Goal: Information Seeking & Learning: Find contact information

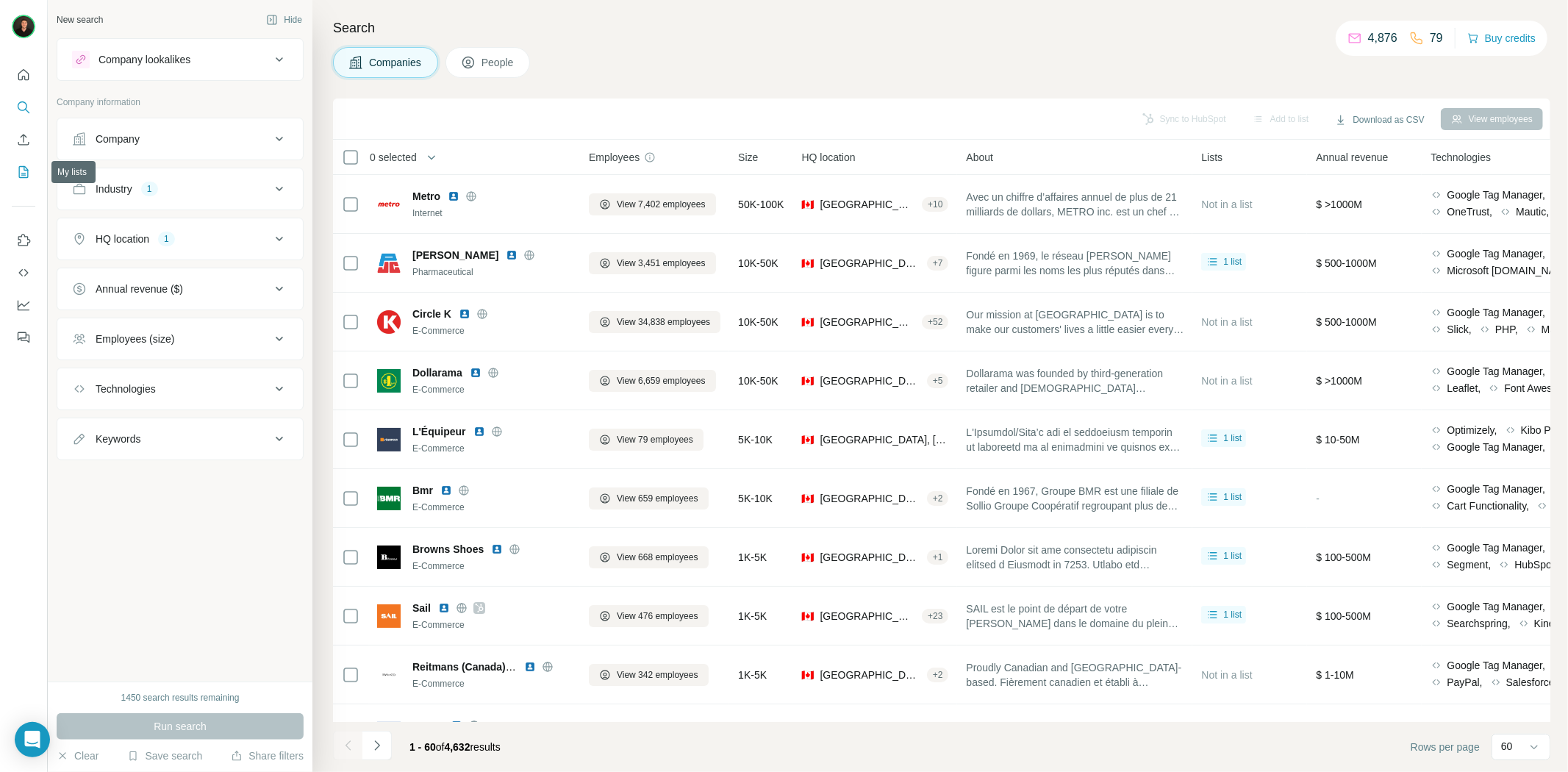
click at [17, 170] on icon "My lists" at bounding box center [23, 171] width 14 height 14
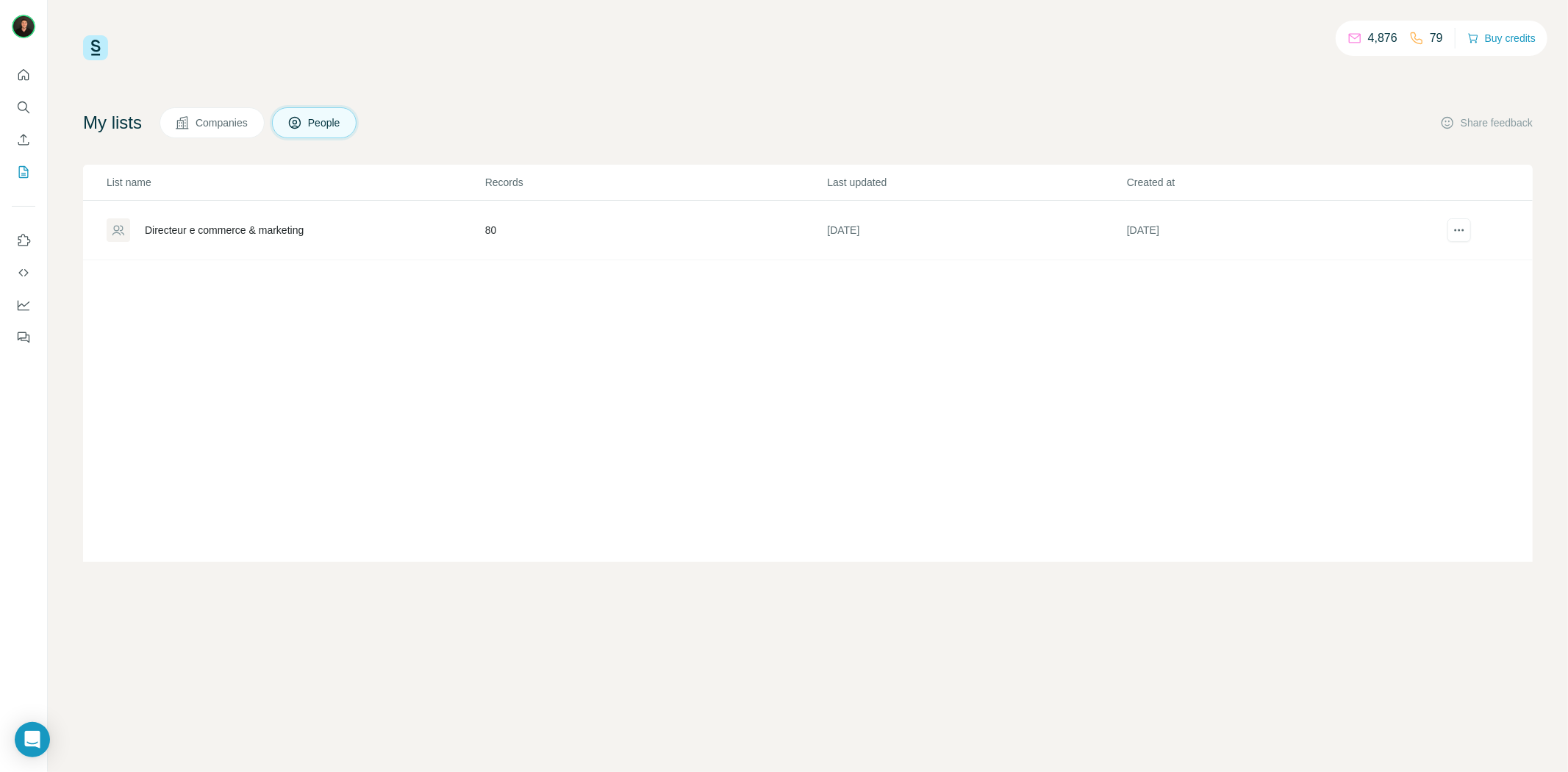
click at [304, 236] on div "Directeur e commerce & marketing" at bounding box center [224, 230] width 159 height 14
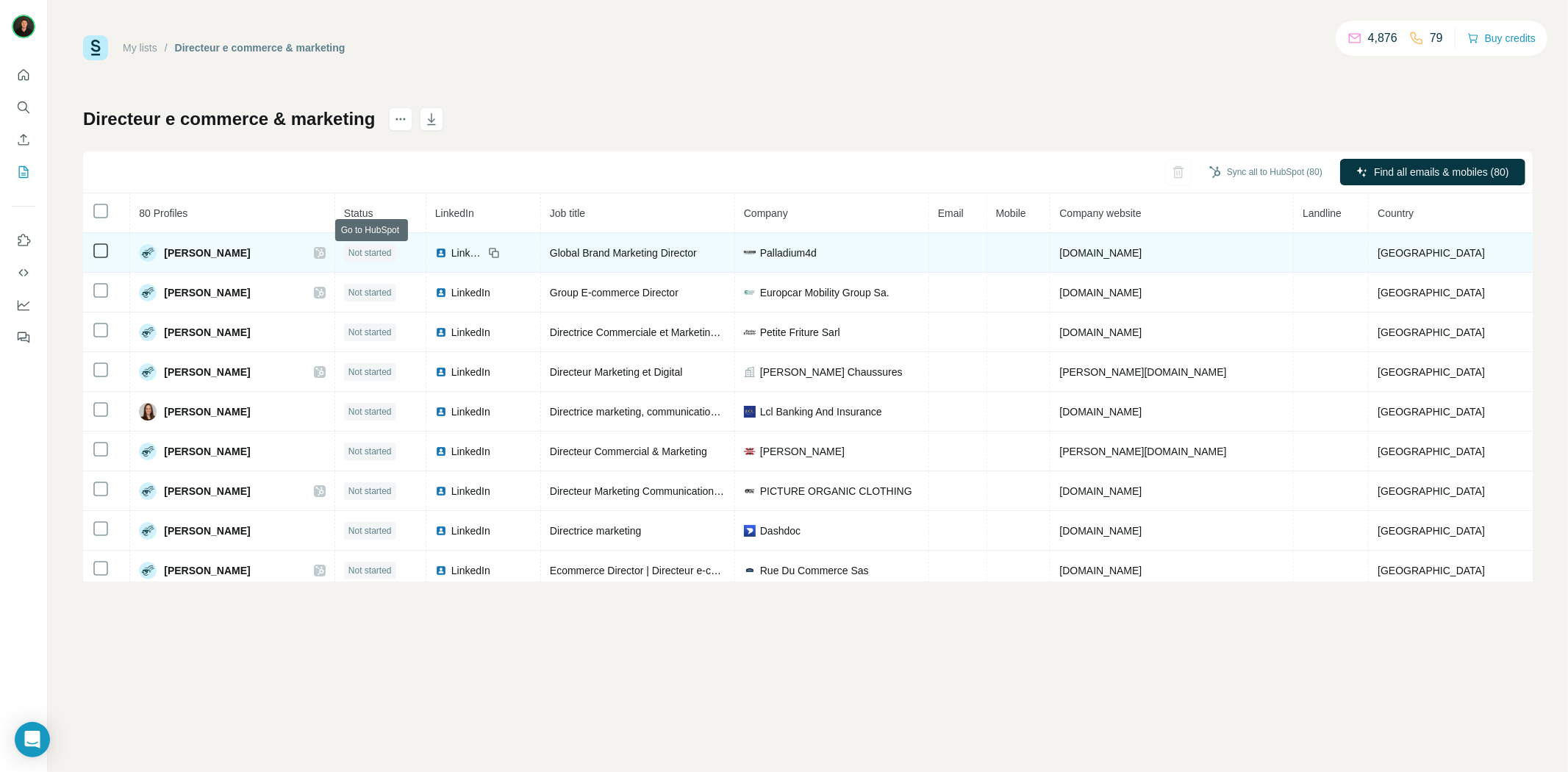
click at [324, 250] on icon at bounding box center [319, 253] width 8 height 9
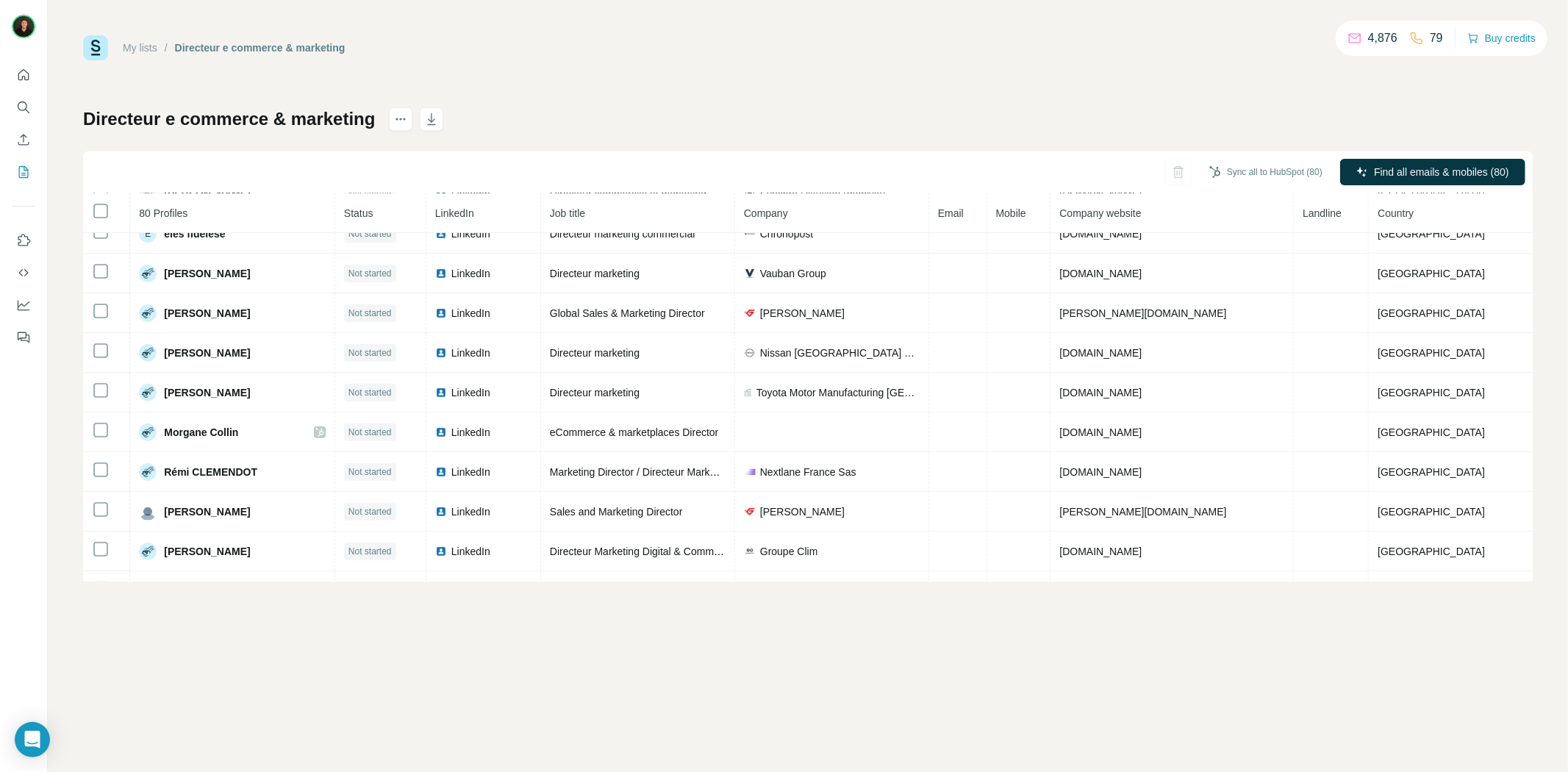
scroll to position [210, 0]
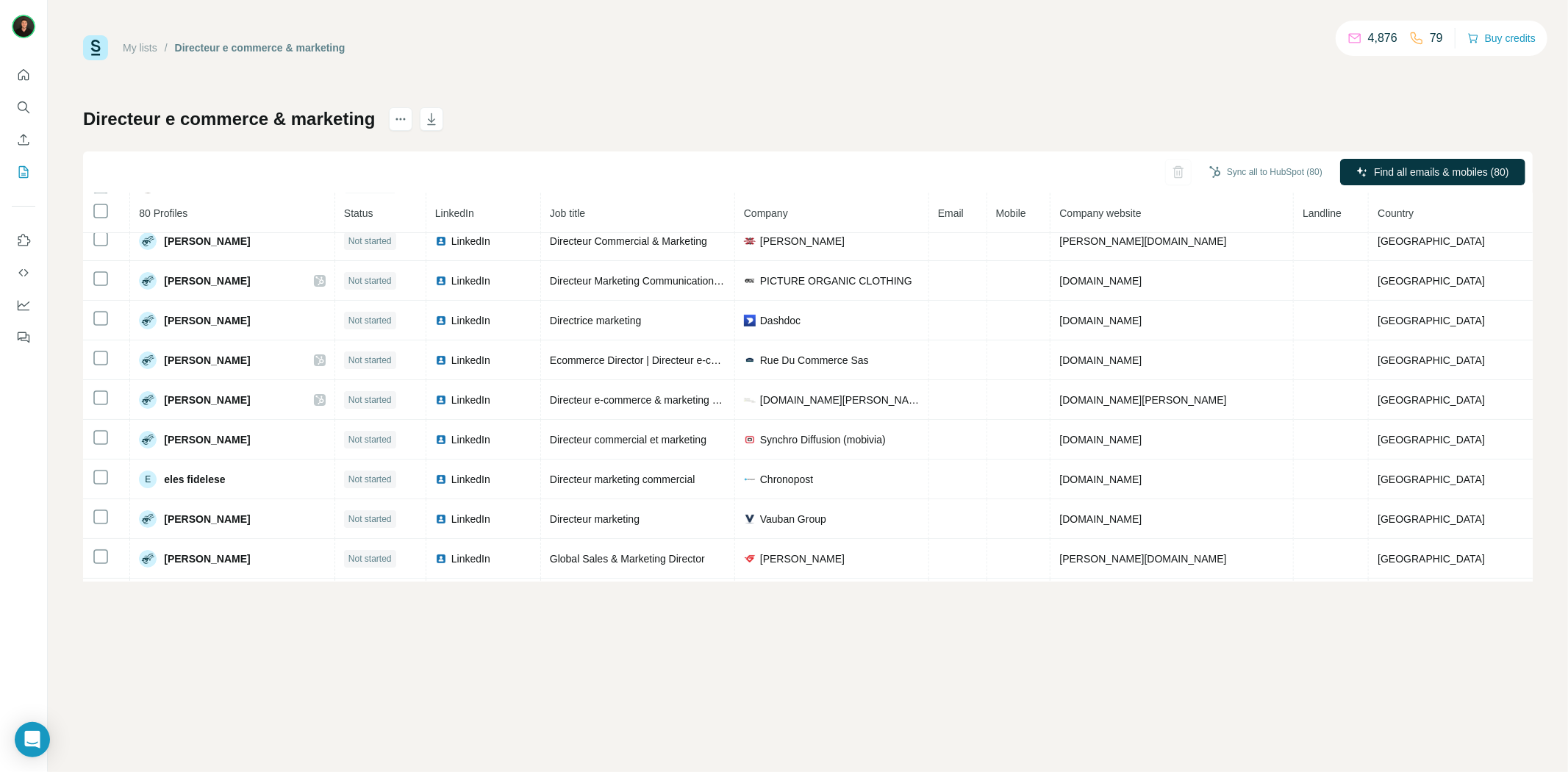
click at [141, 42] on link "My lists" at bounding box center [140, 48] width 35 height 12
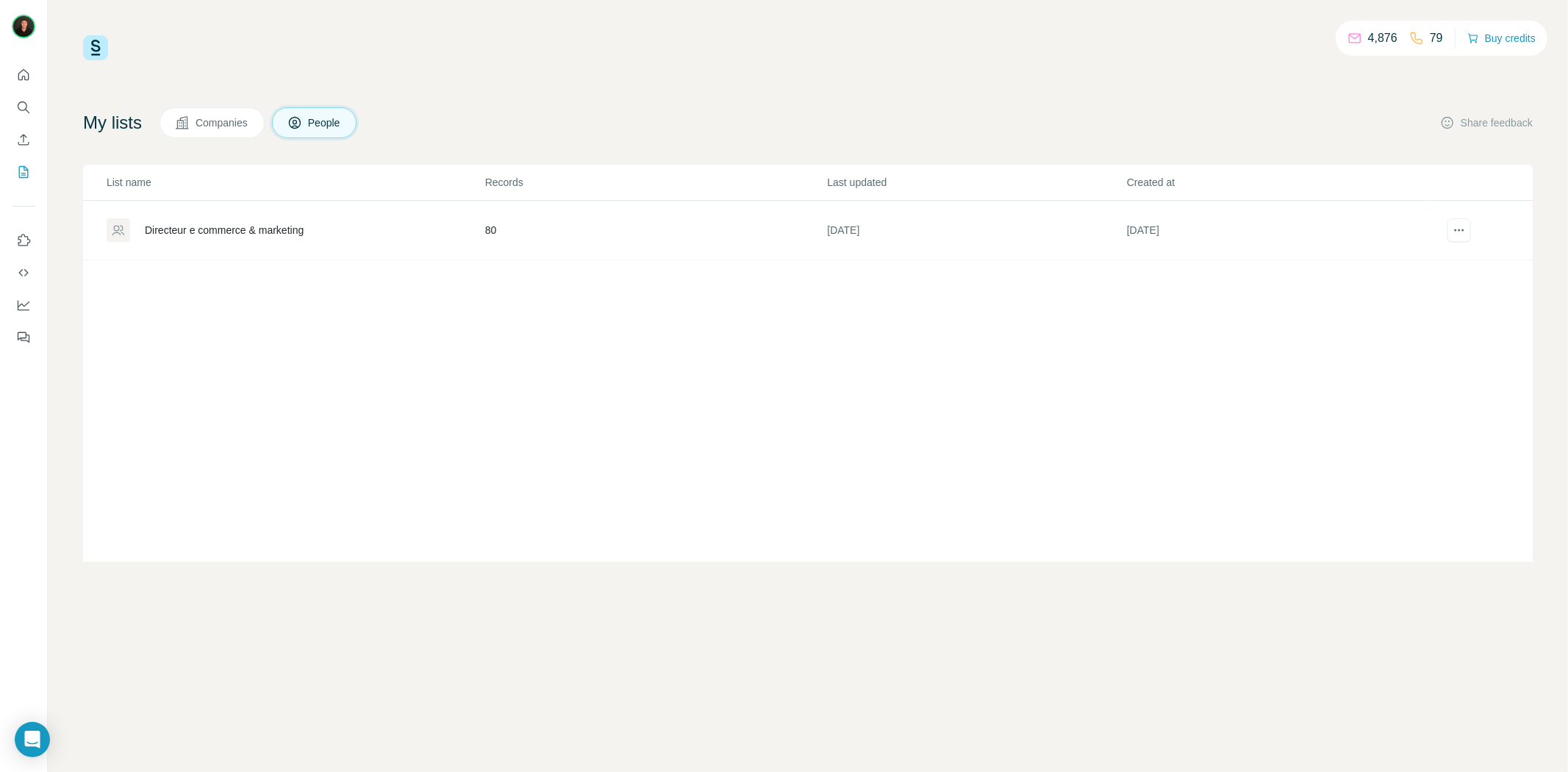
click at [221, 123] on span "Companies" at bounding box center [222, 122] width 54 height 14
click at [245, 232] on div "[GEOGRAPHIC_DATA] - [GEOGRAPHIC_DATA] e-commerce" at bounding box center [286, 230] width 283 height 14
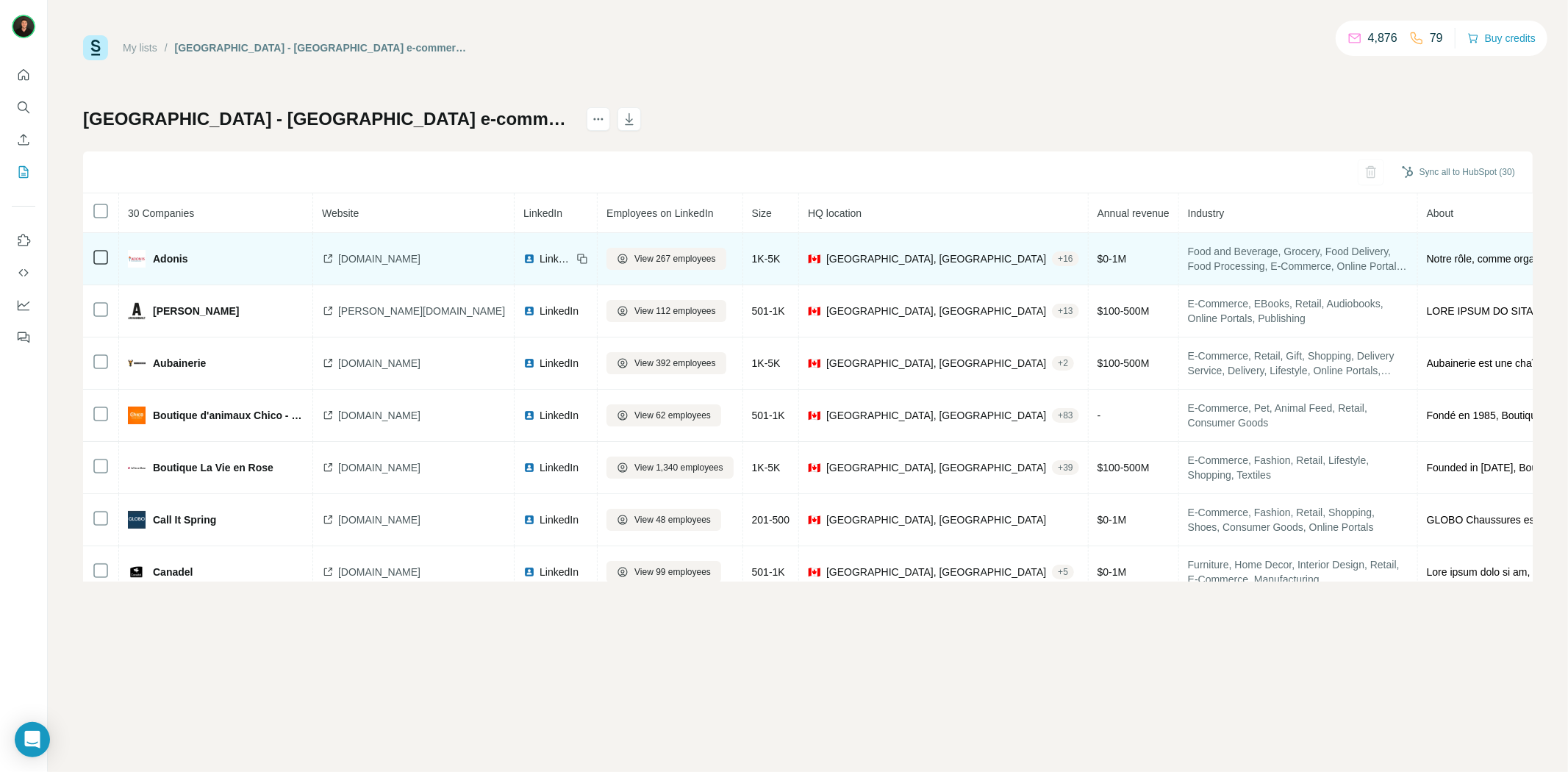
click at [540, 260] on span "LinkedIn" at bounding box center [556, 258] width 33 height 14
click at [353, 254] on span "[DOMAIN_NAME]" at bounding box center [379, 258] width 83 height 14
click at [362, 260] on span "[DOMAIN_NAME]" at bounding box center [379, 258] width 83 height 14
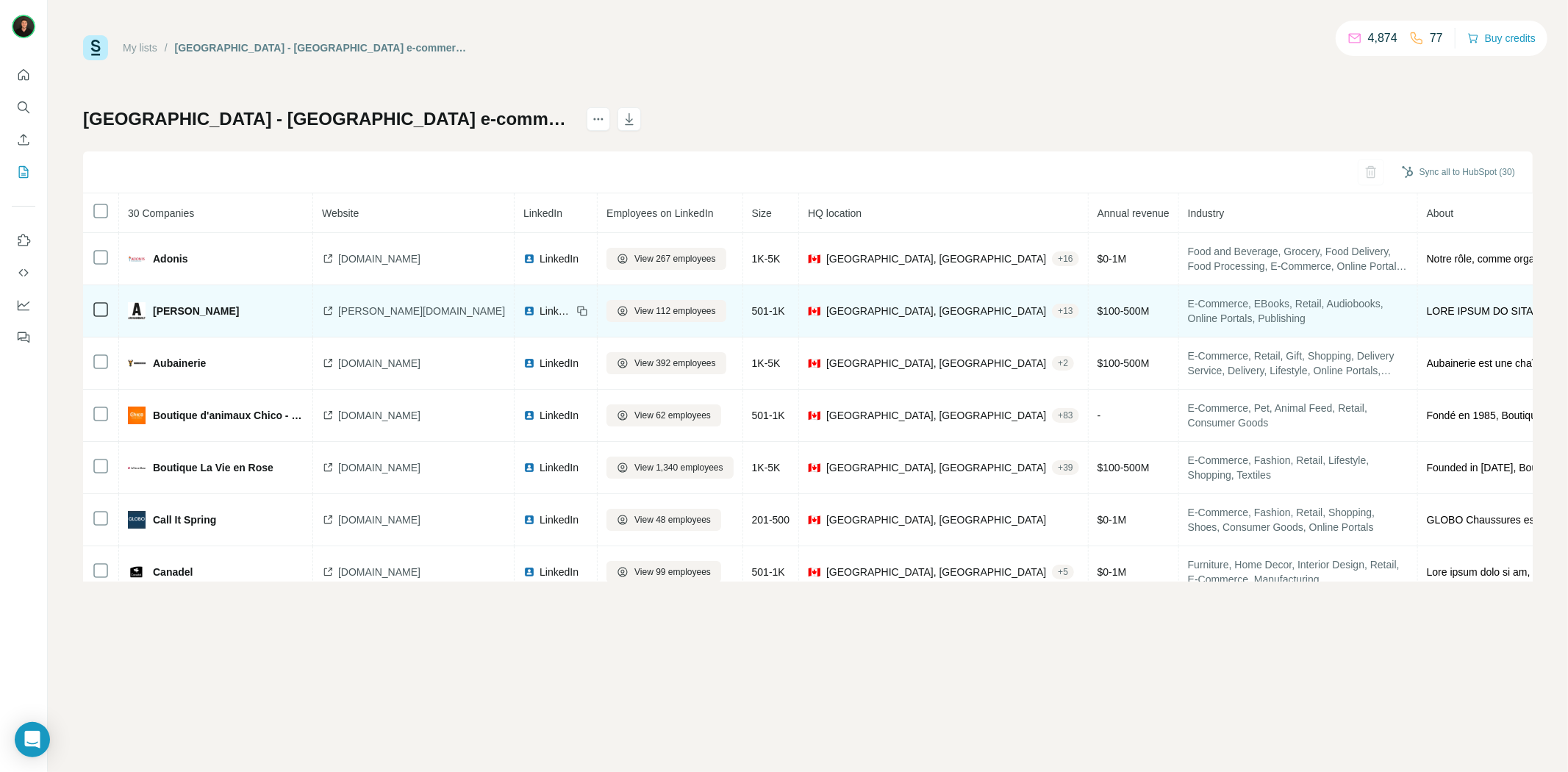
click at [327, 313] on icon at bounding box center [328, 311] width 12 height 12
click at [540, 313] on span "LinkedIn" at bounding box center [556, 311] width 33 height 14
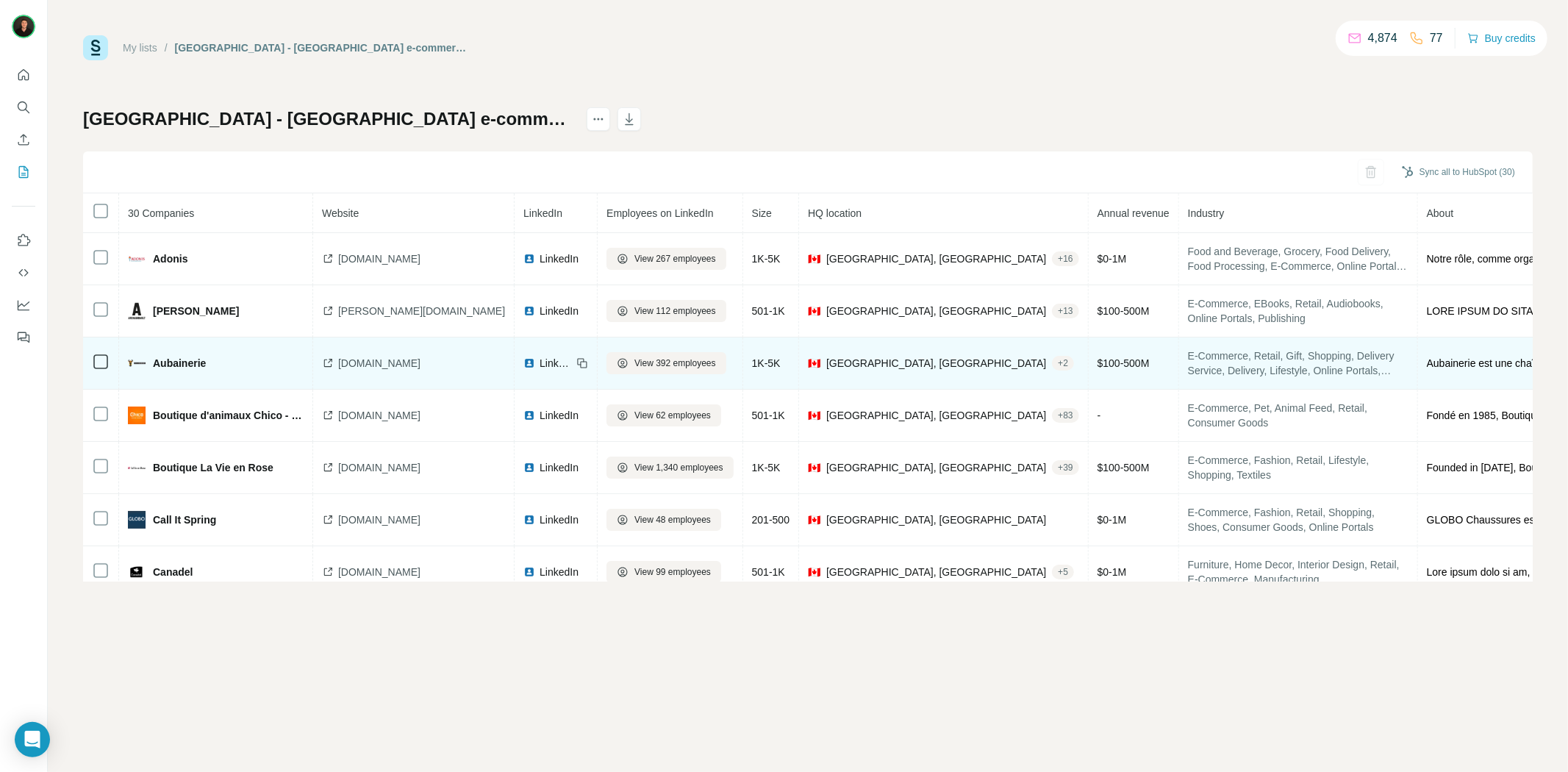
click at [381, 364] on span "[DOMAIN_NAME]" at bounding box center [379, 363] width 83 height 14
click at [540, 361] on span "LinkedIn" at bounding box center [556, 363] width 33 height 14
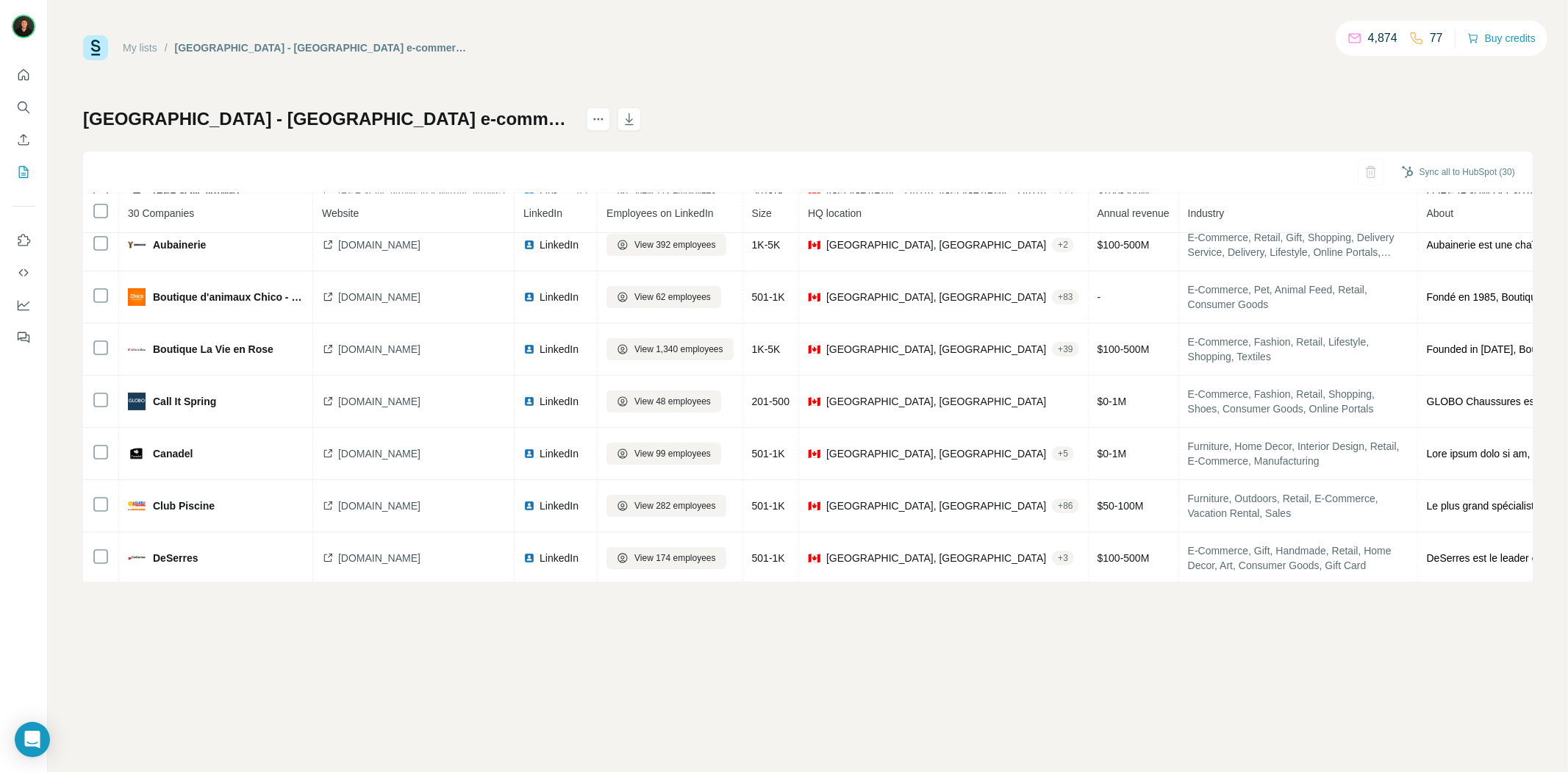
scroll to position [163, 0]
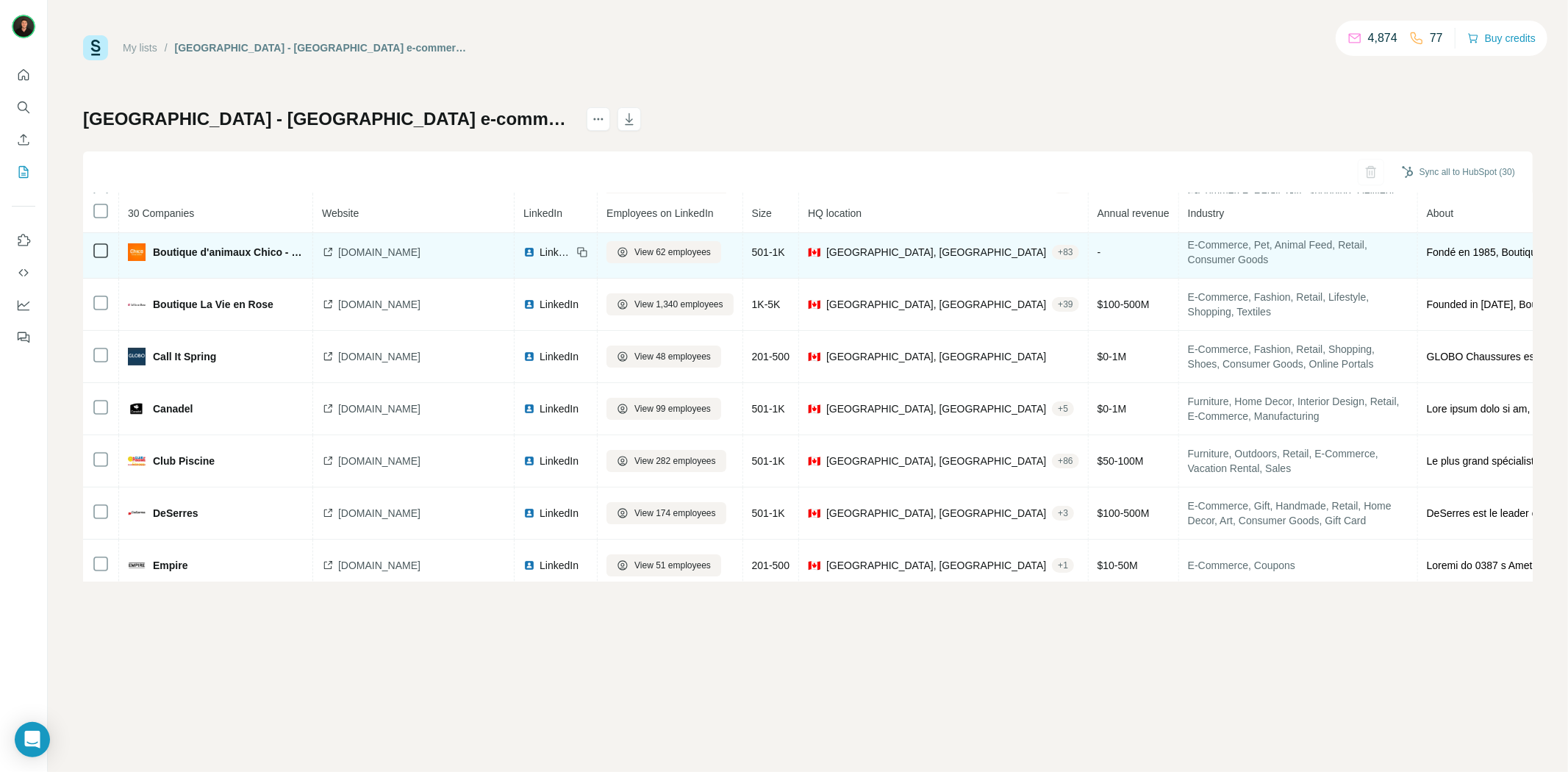
click at [346, 253] on span "[DOMAIN_NAME]" at bounding box center [379, 252] width 83 height 14
click at [540, 252] on span "LinkedIn" at bounding box center [556, 252] width 33 height 14
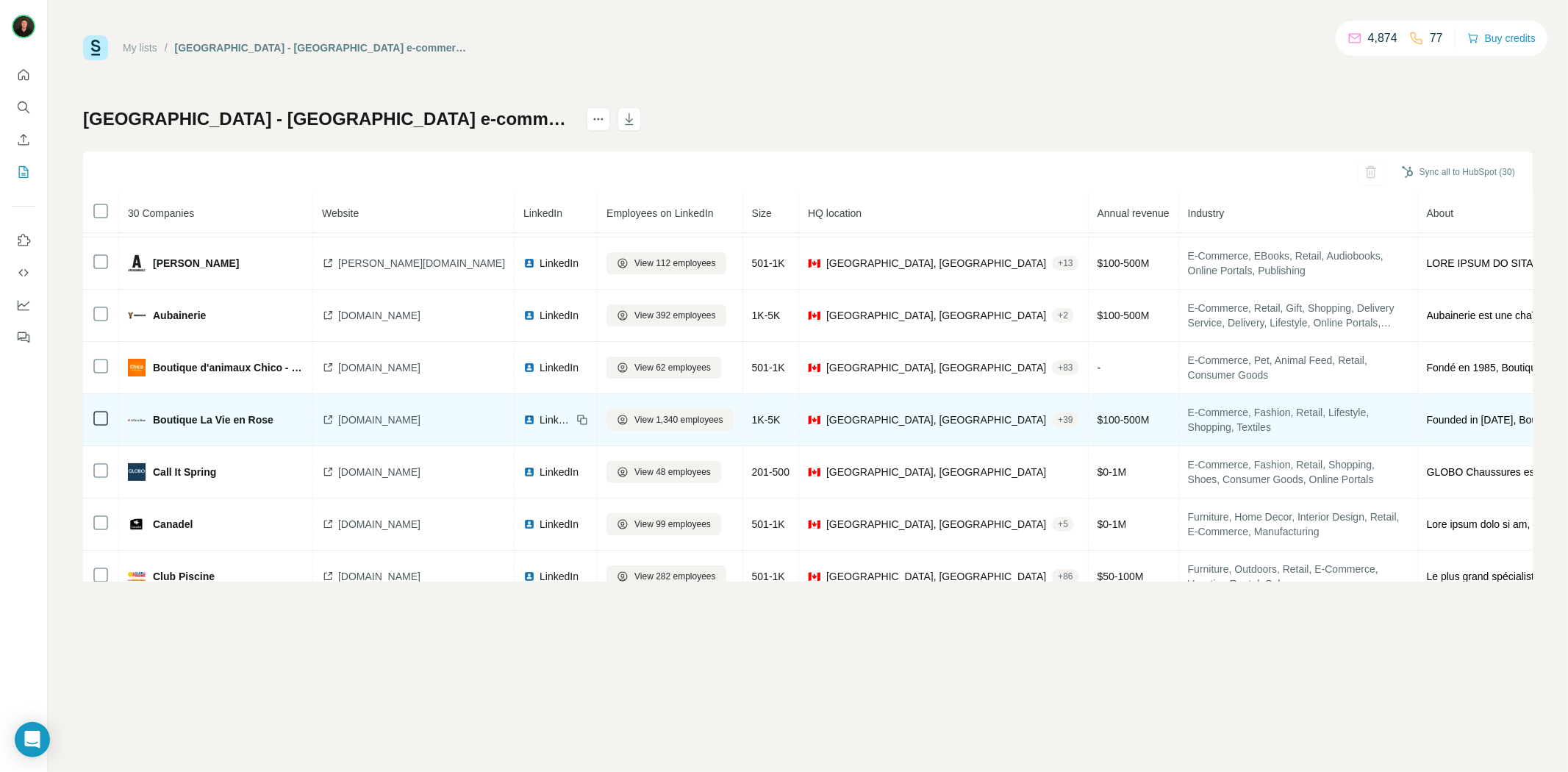
scroll to position [0, 0]
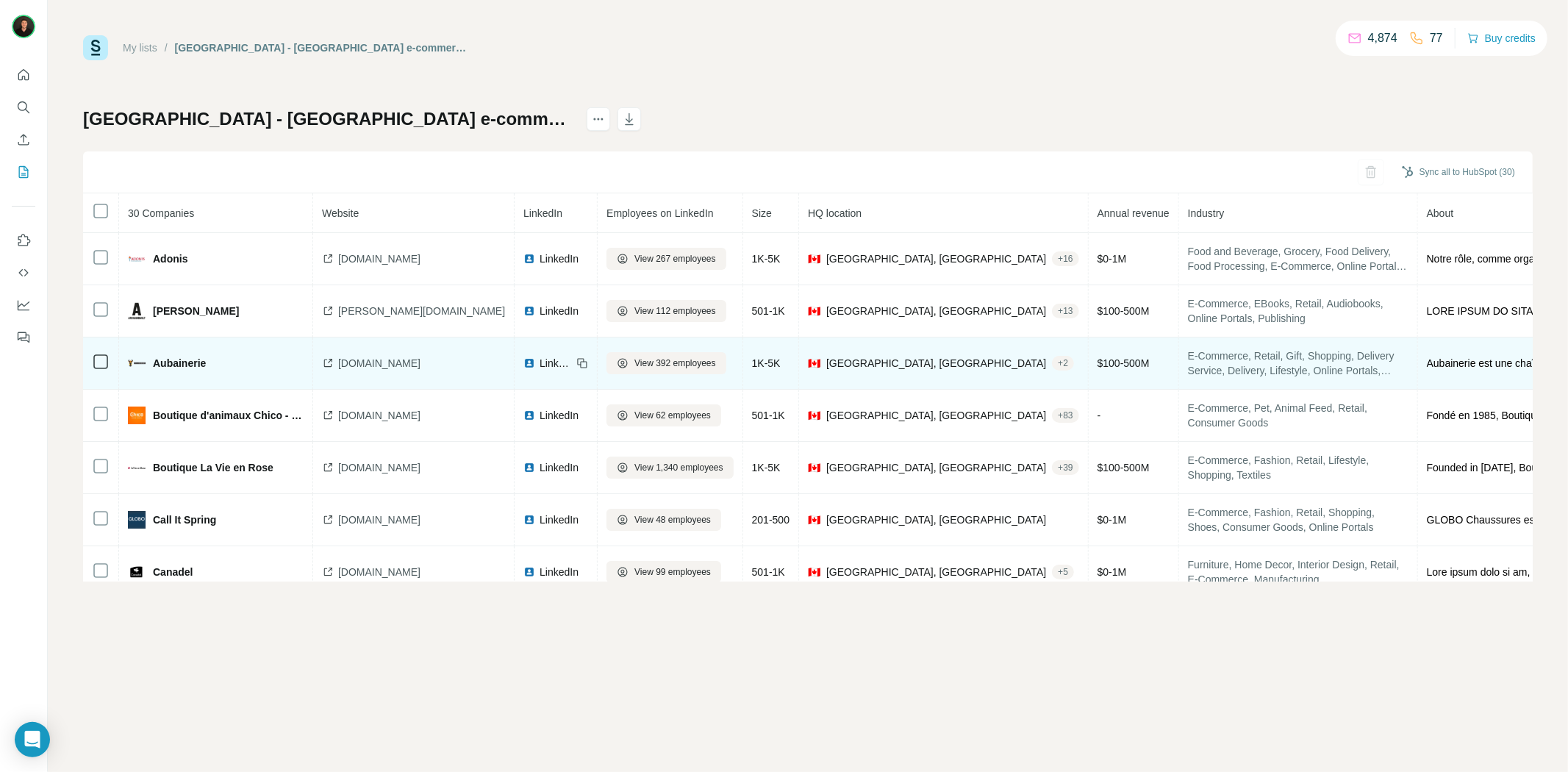
click at [355, 358] on span "[DOMAIN_NAME]" at bounding box center [379, 363] width 83 height 14
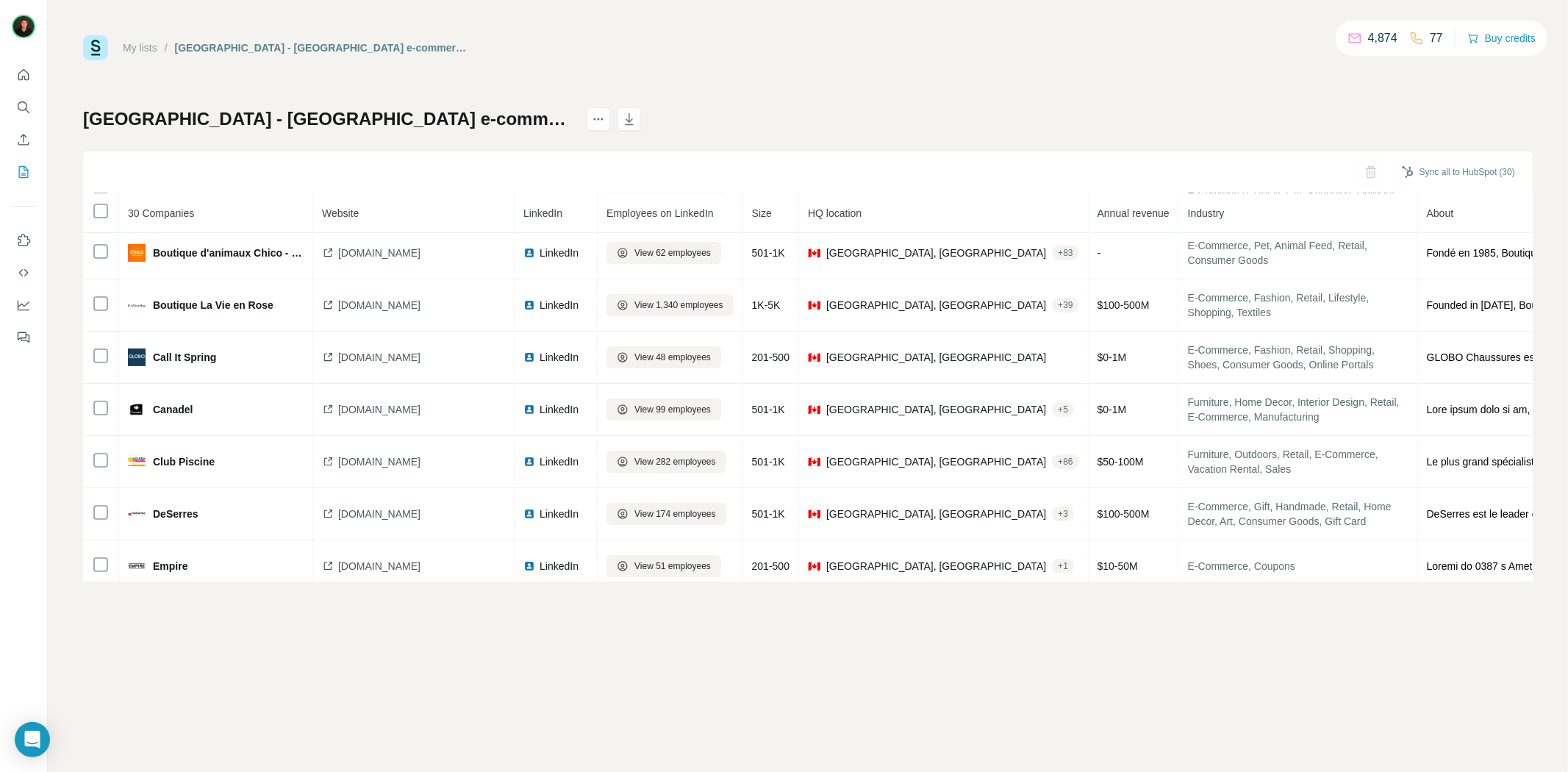
scroll to position [163, 0]
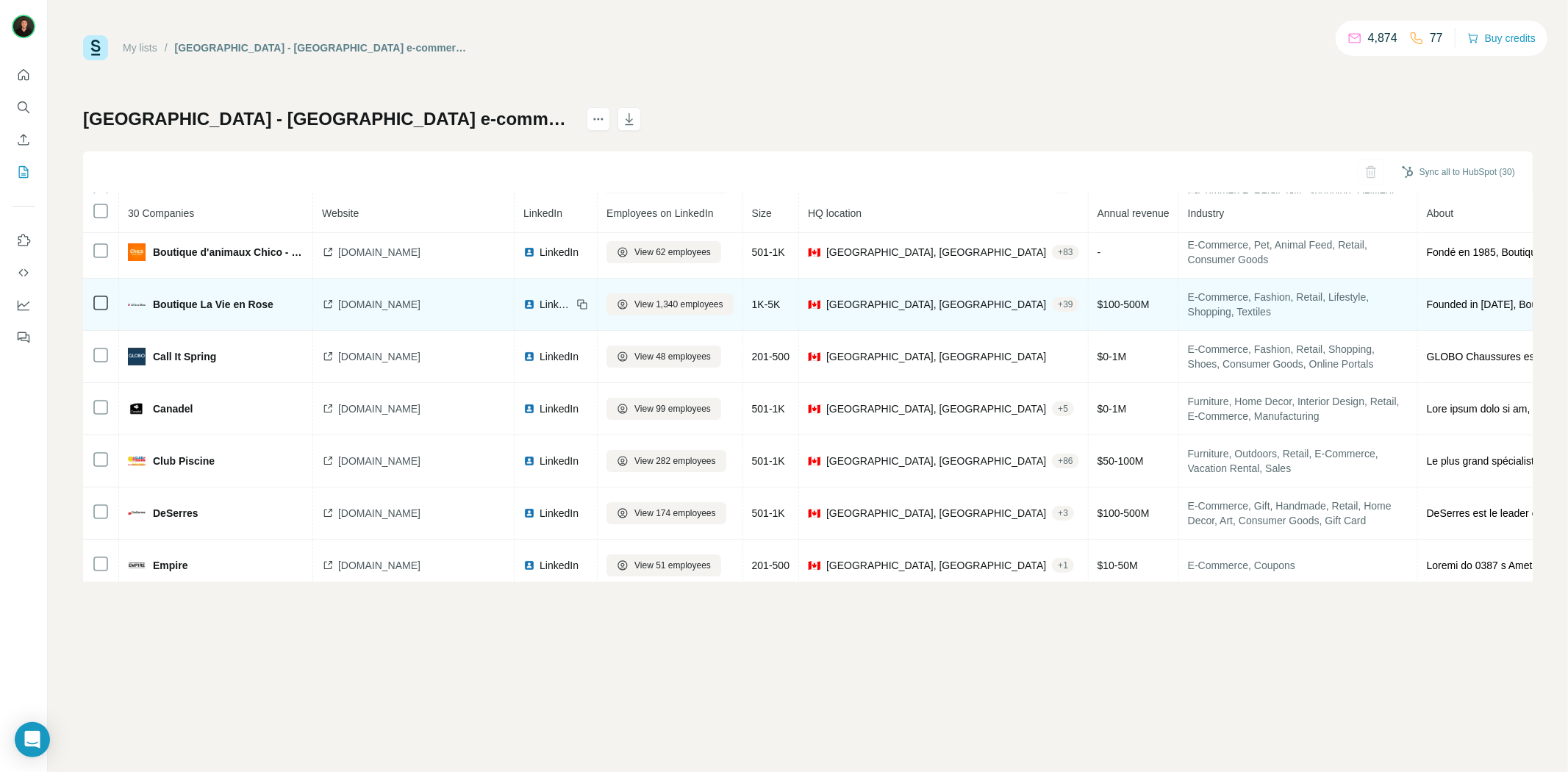
click at [394, 305] on span "[DOMAIN_NAME]" at bounding box center [379, 304] width 83 height 14
click at [540, 310] on span "LinkedIn" at bounding box center [556, 304] width 33 height 14
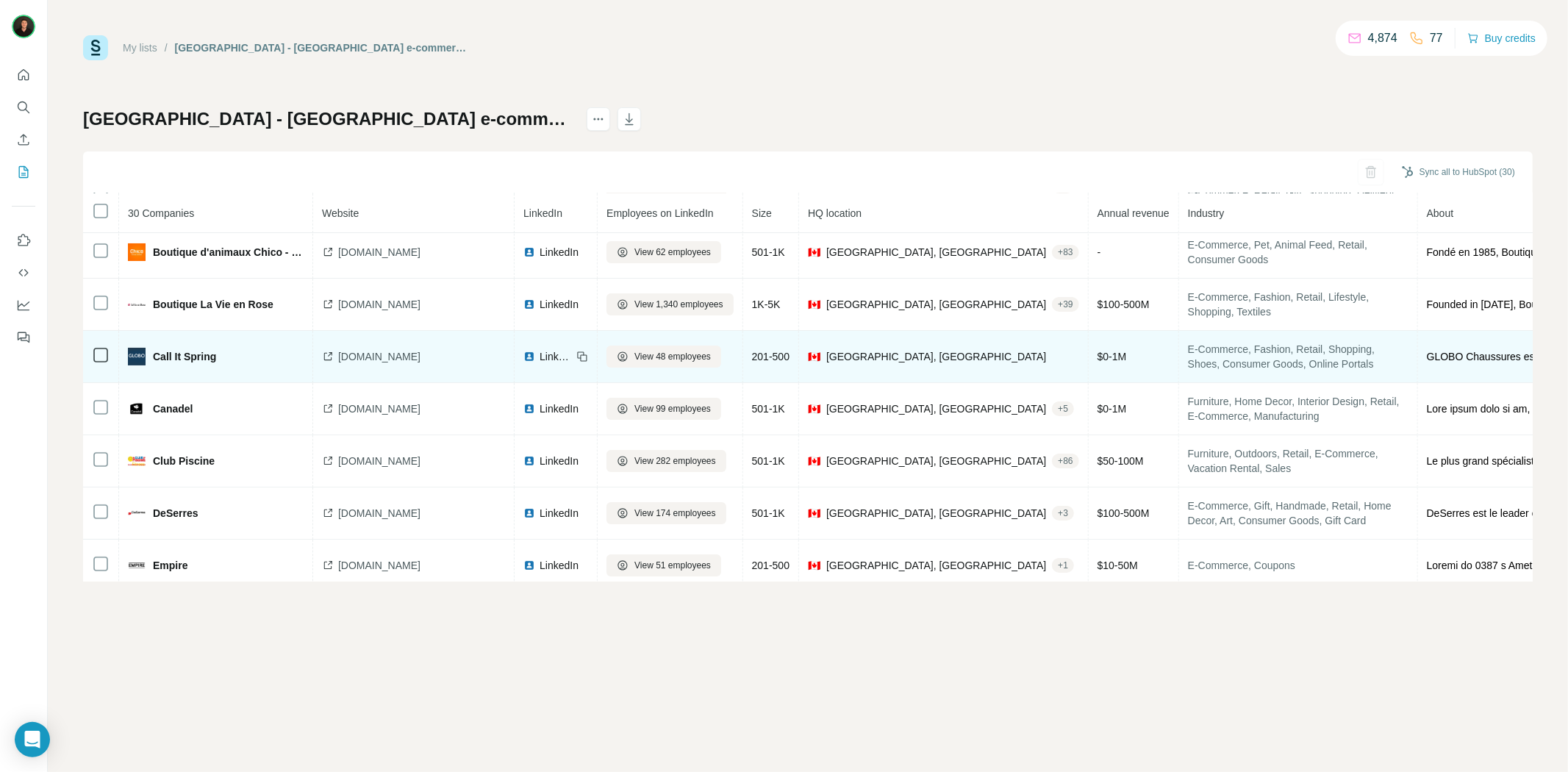
click at [336, 362] on div "[DOMAIN_NAME]" at bounding box center [414, 356] width 183 height 14
click at [540, 360] on span "LinkedIn" at bounding box center [556, 356] width 33 height 14
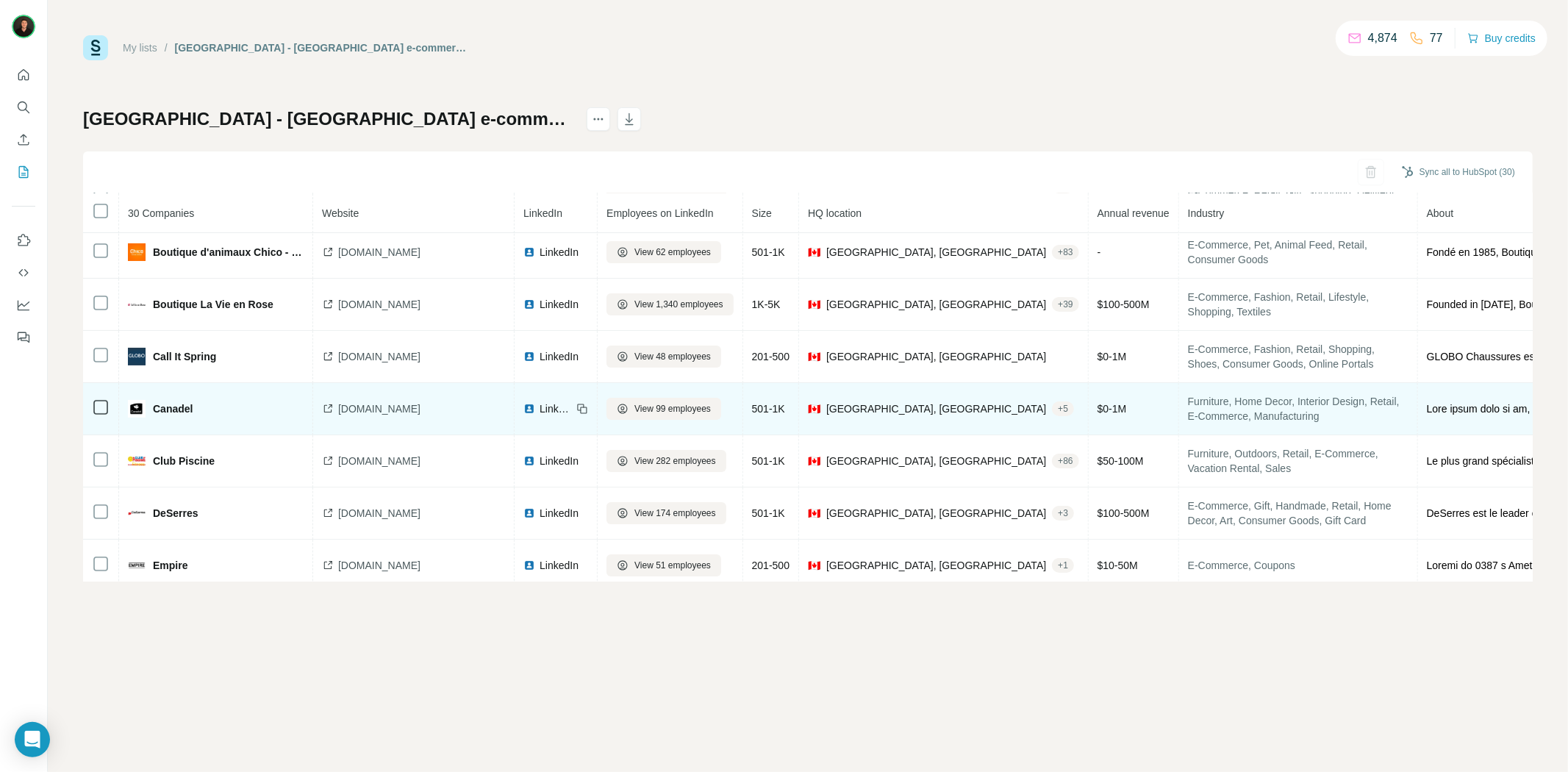
click at [350, 414] on span "[DOMAIN_NAME]" at bounding box center [379, 408] width 83 height 14
click at [540, 415] on span "LinkedIn" at bounding box center [556, 408] width 33 height 14
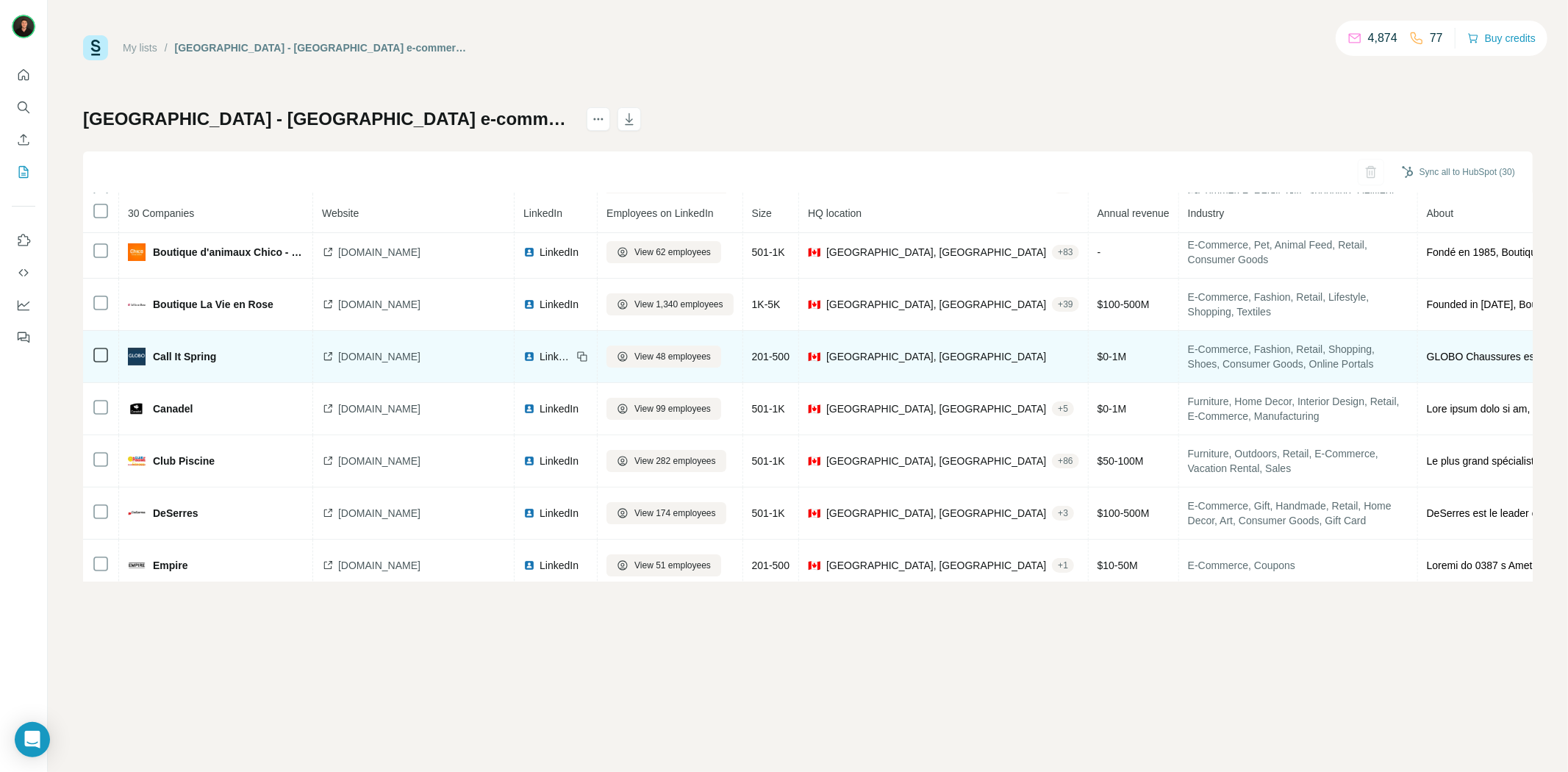
scroll to position [191, 0]
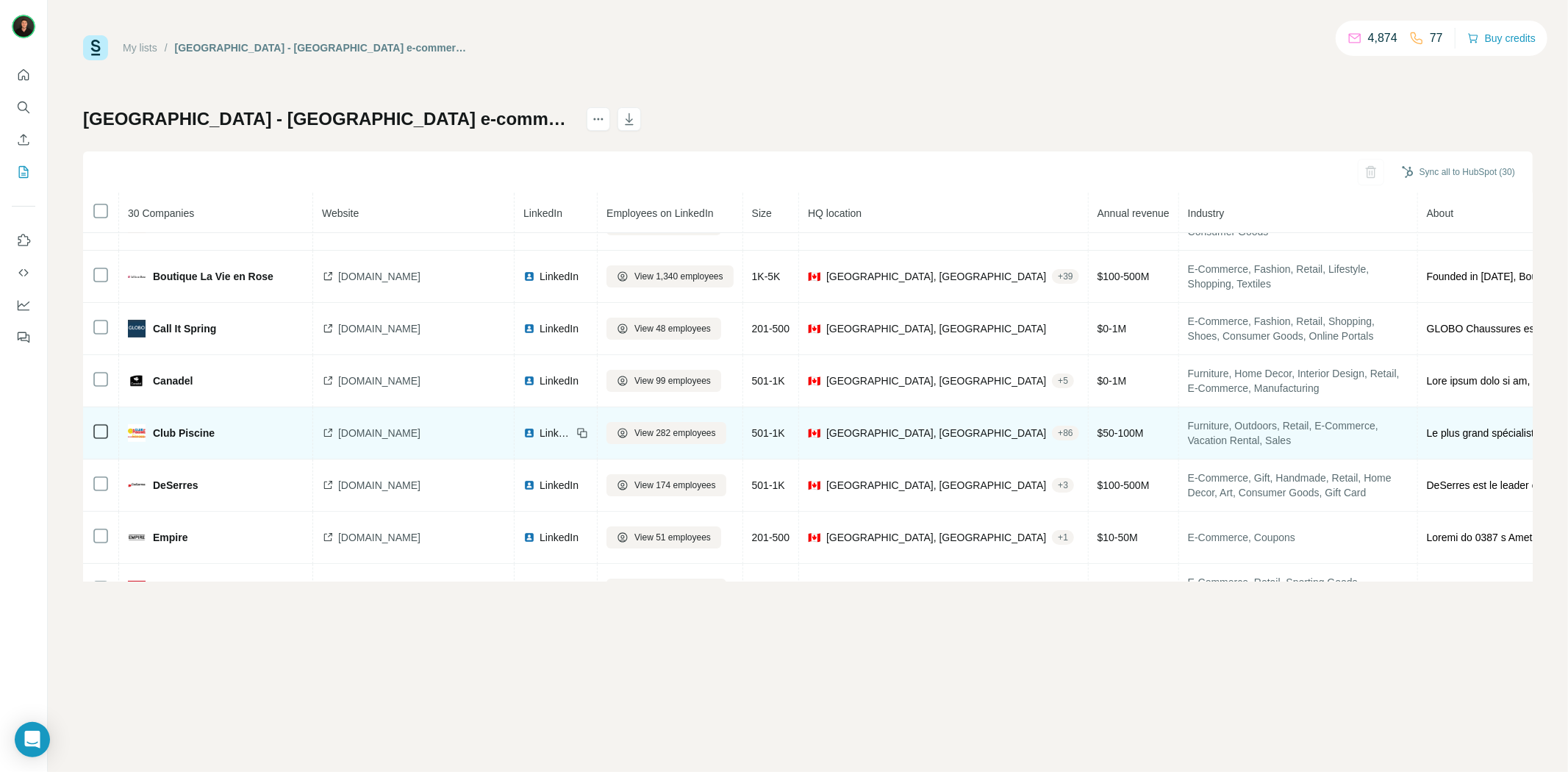
click at [327, 437] on icon at bounding box center [328, 433] width 12 height 12
click at [540, 440] on span "LinkedIn" at bounding box center [556, 433] width 33 height 14
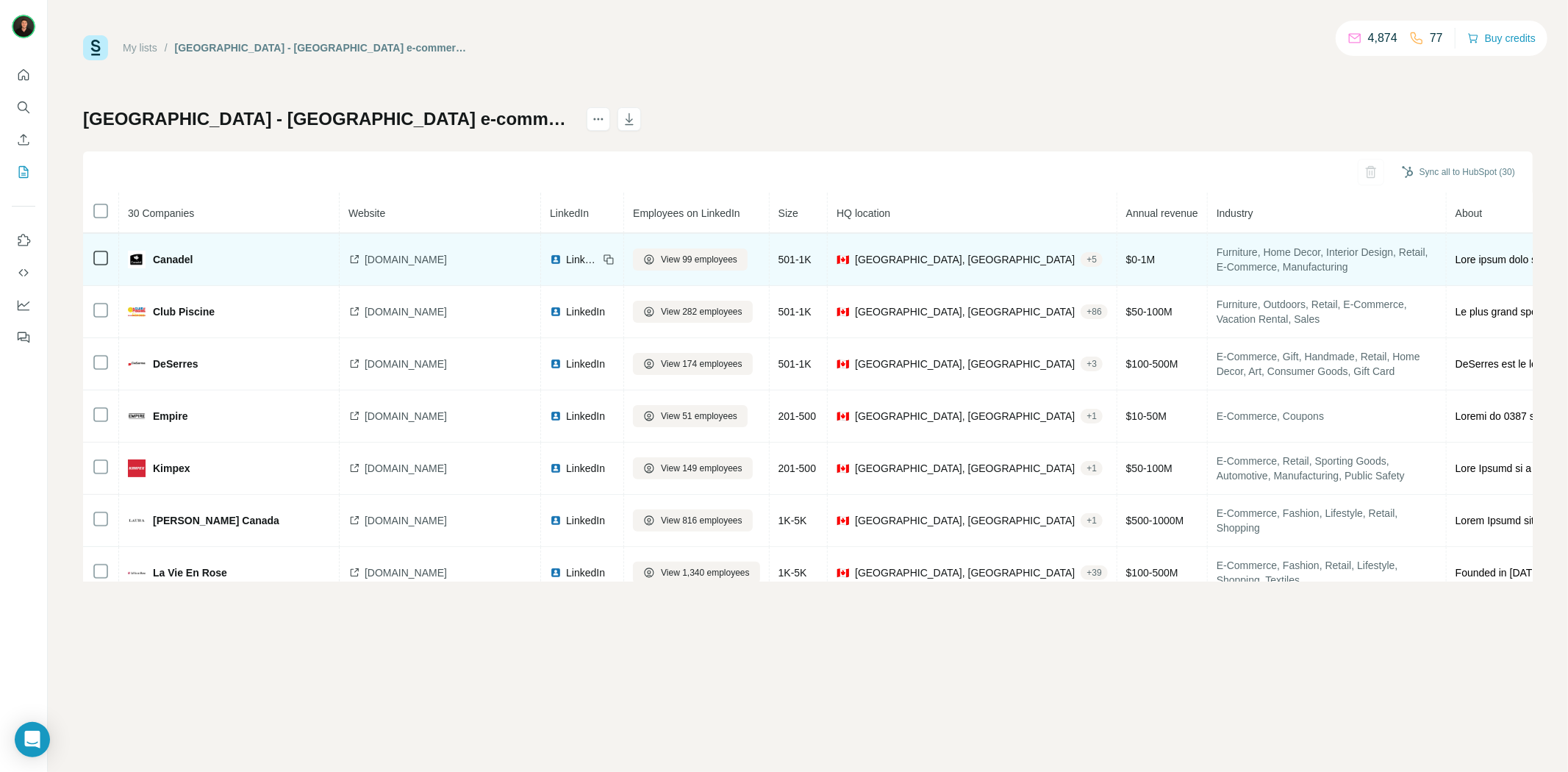
scroll to position [321, 0]
